Goal: Find specific page/section: Find specific page/section

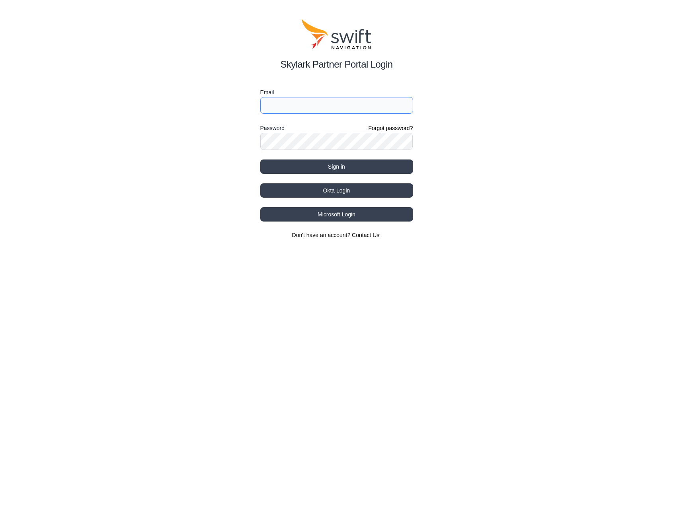
click at [306, 107] on input "Email" at bounding box center [336, 105] width 153 height 17
type input "[EMAIL_ADDRESS][DOMAIN_NAME]"
click at [336, 191] on button "Okta Login" at bounding box center [336, 190] width 153 height 14
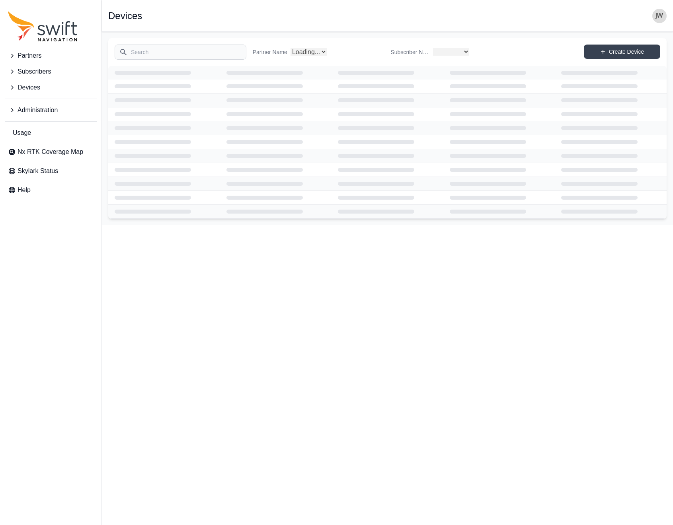
select select
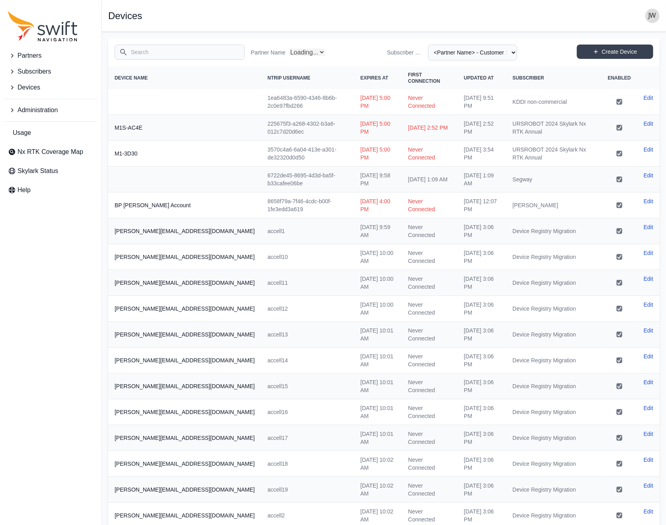
select select "Partner Name"
click at [69, 149] on span "Nx RTK Coverage Map" at bounding box center [51, 152] width 66 height 10
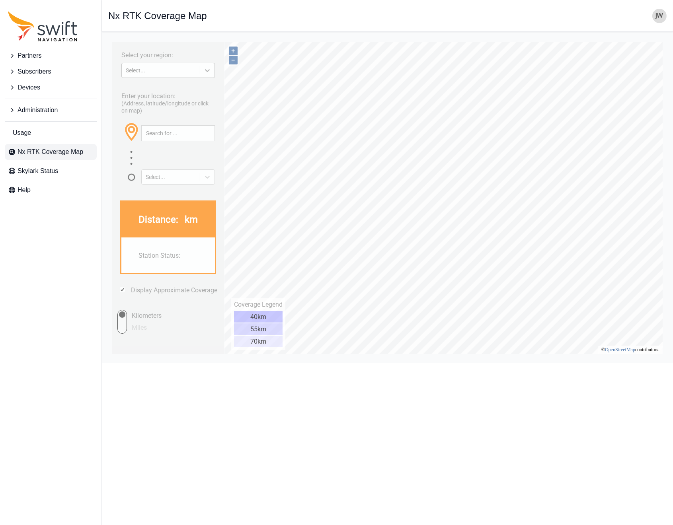
click at [208, 73] on icon at bounding box center [207, 70] width 8 height 8
click at [173, 102] on div "NORTH AMERICA" at bounding box center [167, 102] width 93 height 13
click at [154, 135] on input "text" at bounding box center [177, 133] width 73 height 15
type input "Summerville"
click at [207, 135] on button "button" at bounding box center [207, 133] width 13 height 15
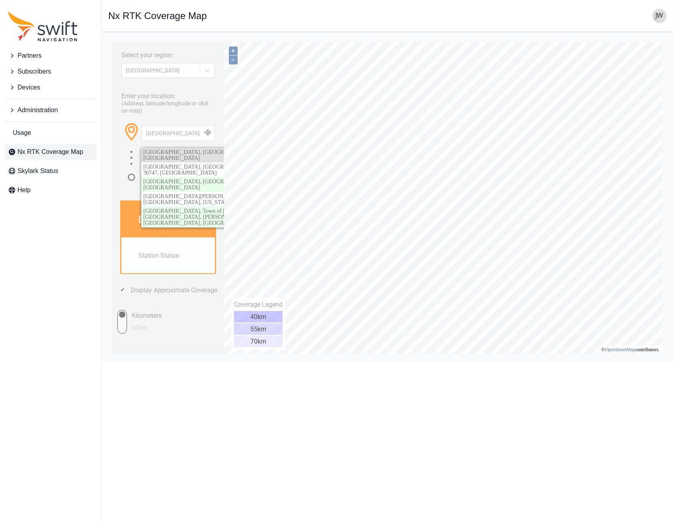
click at [199, 150] on span "Summerville, Dorchester County, South Carolina, United States" at bounding box center [218, 155] width 150 height 12
